Goal: Information Seeking & Learning: Check status

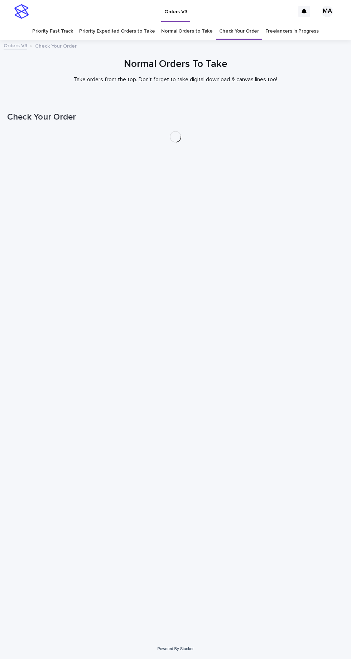
scroll to position [23, 0]
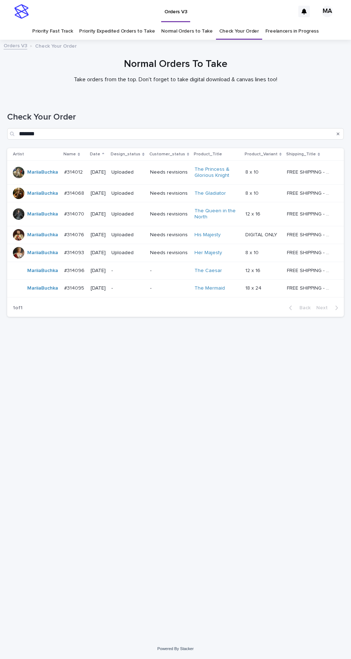
click at [237, 23] on link "Check Your Order" at bounding box center [239, 31] width 40 height 17
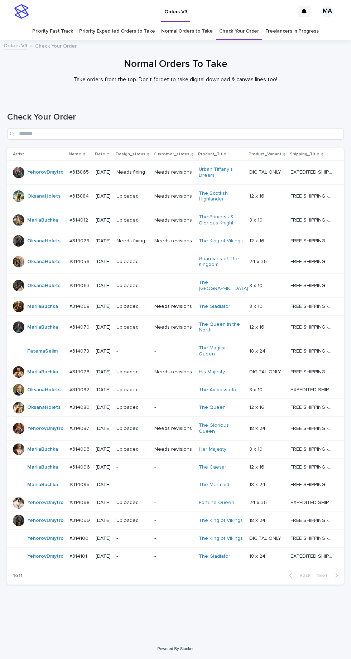
click at [141, 348] on p "-" at bounding box center [132, 351] width 32 height 6
